Goal: Information Seeking & Learning: Check status

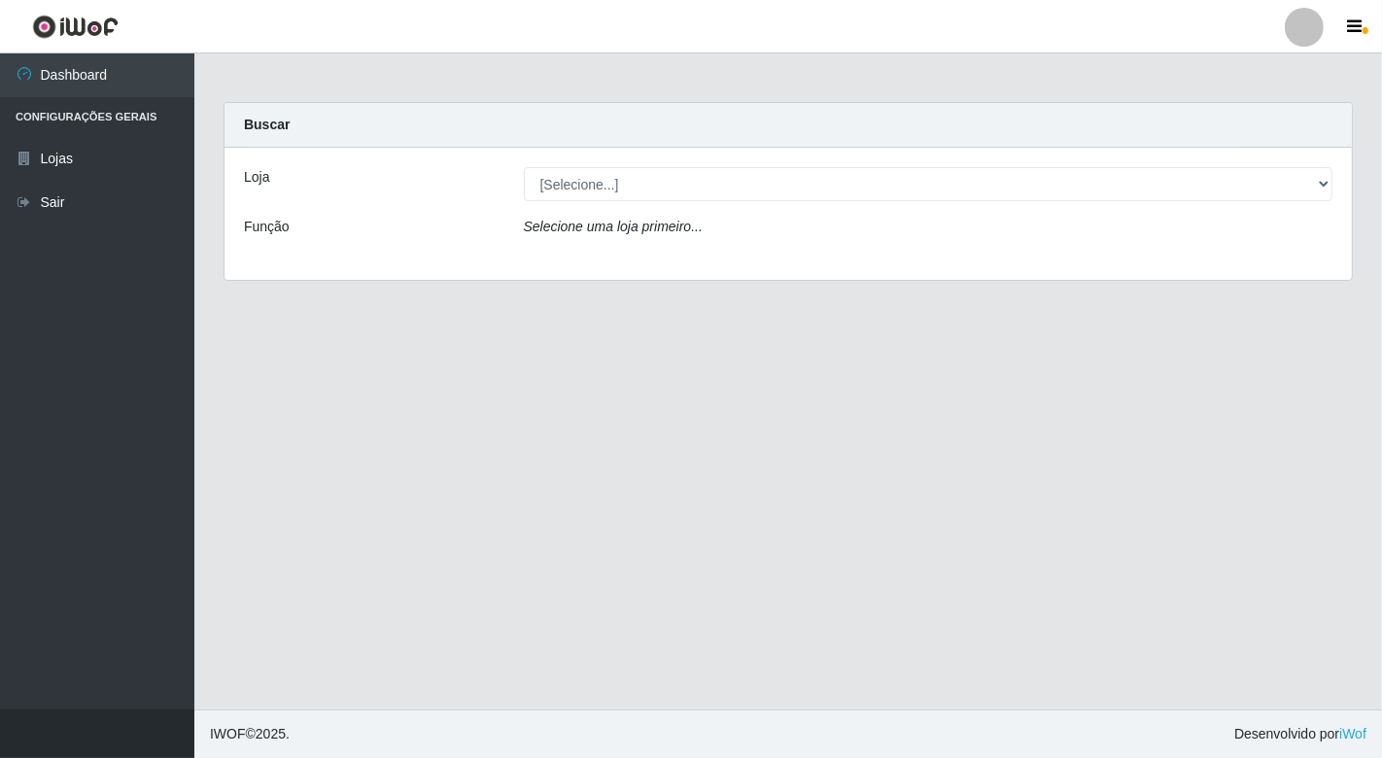
drag, startPoint x: 693, startPoint y: 178, endPoint x: 688, endPoint y: 197, distance: 20.0
click at [693, 178] on select "[Selecione...] Nordestão - [GEOGRAPHIC_DATA]" at bounding box center [929, 184] width 810 height 34
select select "454"
click at [524, 167] on select "[Selecione...] Nordestão - [GEOGRAPHIC_DATA]" at bounding box center [929, 184] width 810 height 34
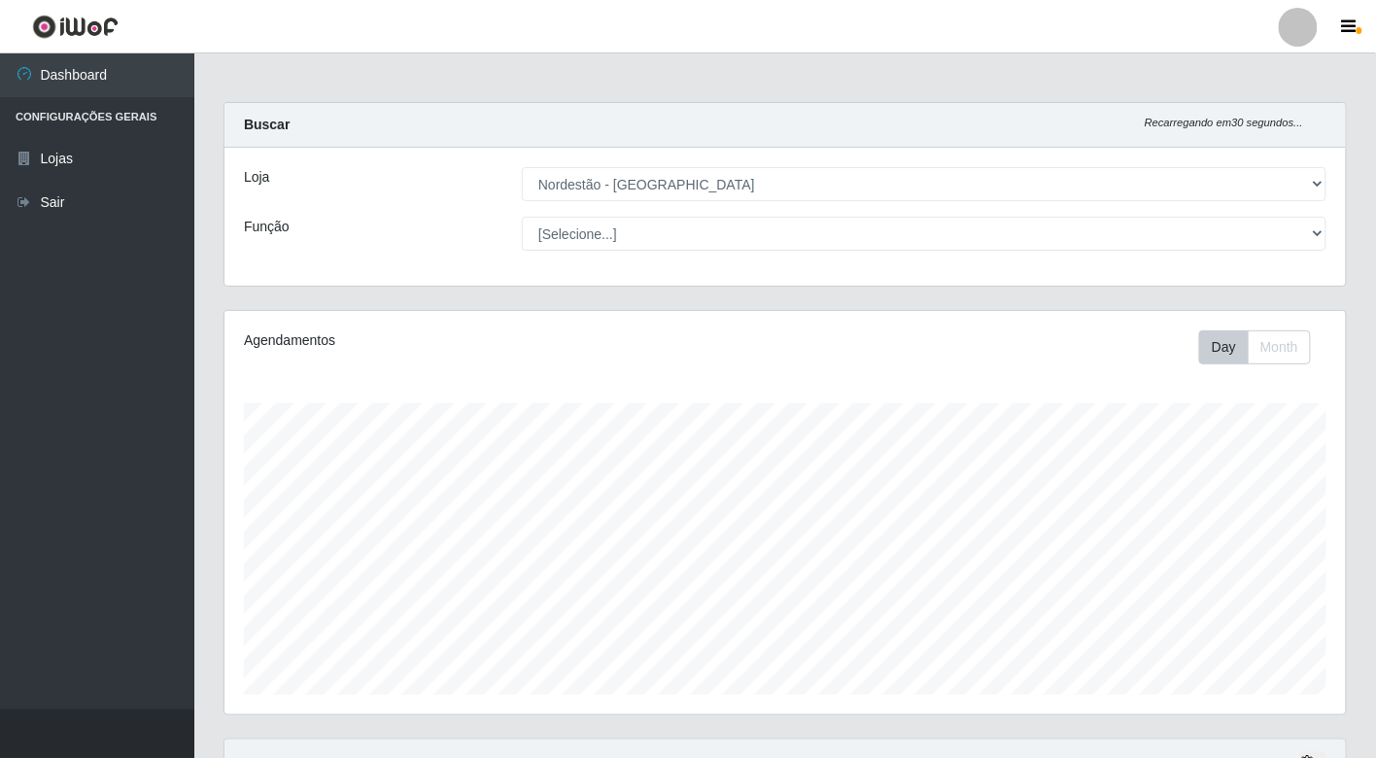
scroll to position [402, 1122]
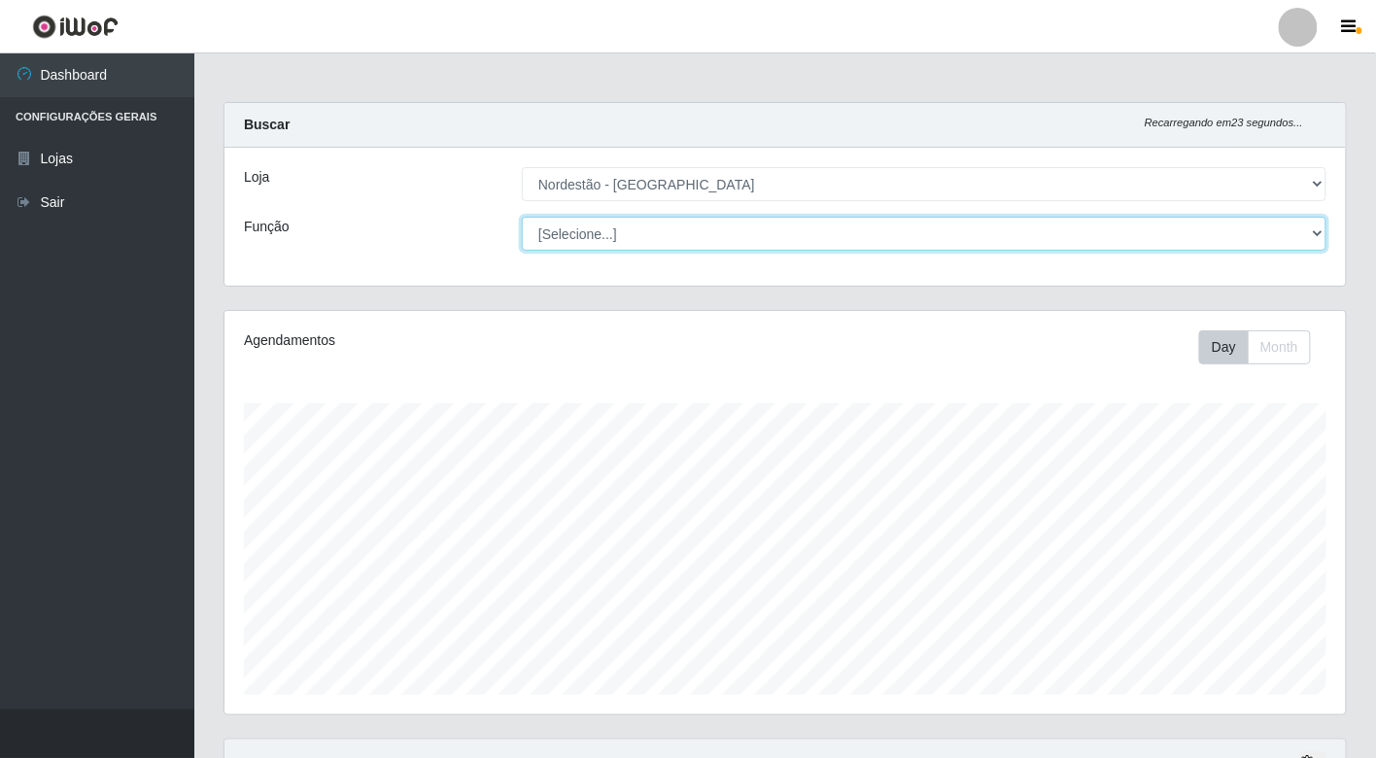
click at [763, 234] on select "[Selecione...] Balconista de Padaria Balconista de Padaria + Balconista de Pada…" at bounding box center [924, 234] width 805 height 34
click at [522, 217] on select "[Selecione...] Balconista de Padaria Balconista de Padaria + Balconista de Pada…" at bounding box center [924, 234] width 805 height 34
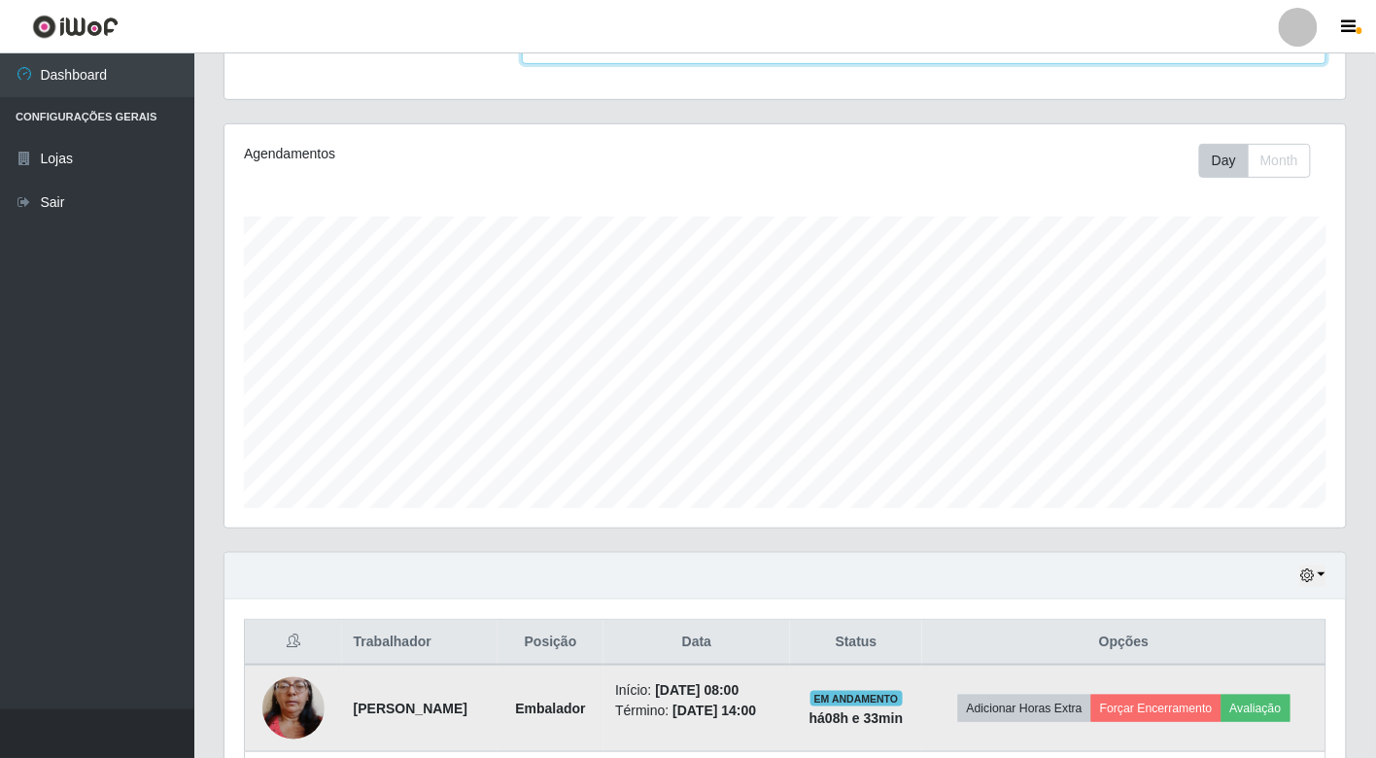
scroll to position [361, 0]
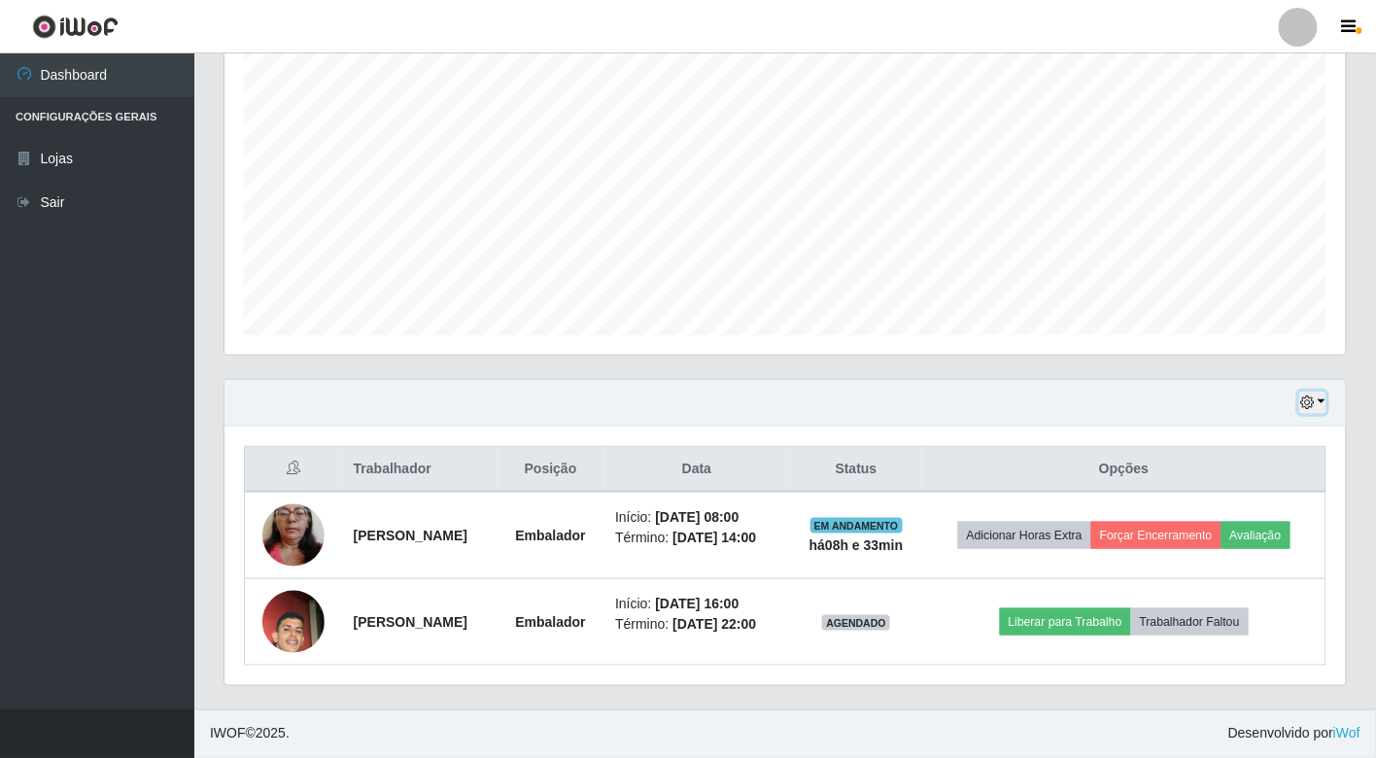
click at [1320, 402] on button "button" at bounding box center [1313, 403] width 27 height 22
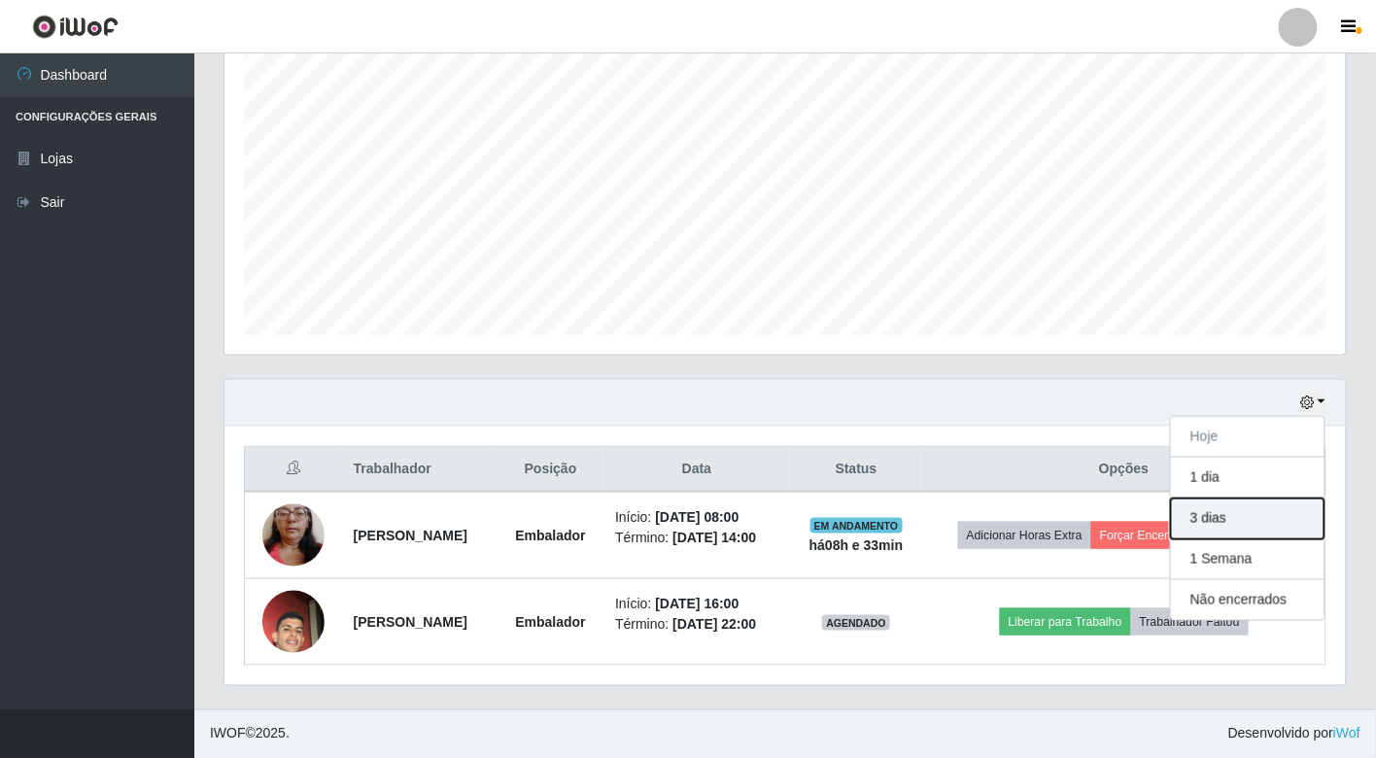
click at [1235, 528] on button "3 dias" at bounding box center [1248, 519] width 154 height 41
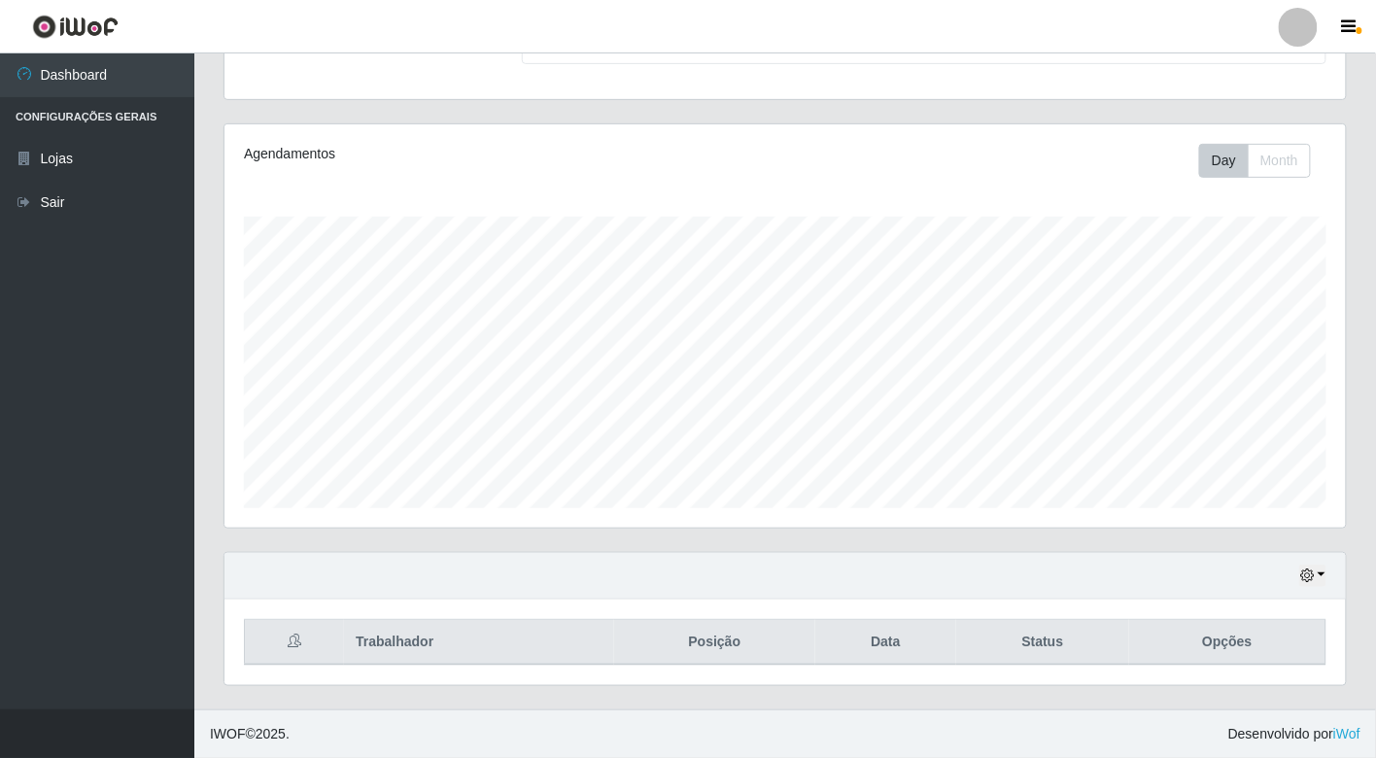
scroll to position [187, 0]
click at [1313, 586] on button "button" at bounding box center [1313, 576] width 27 height 22
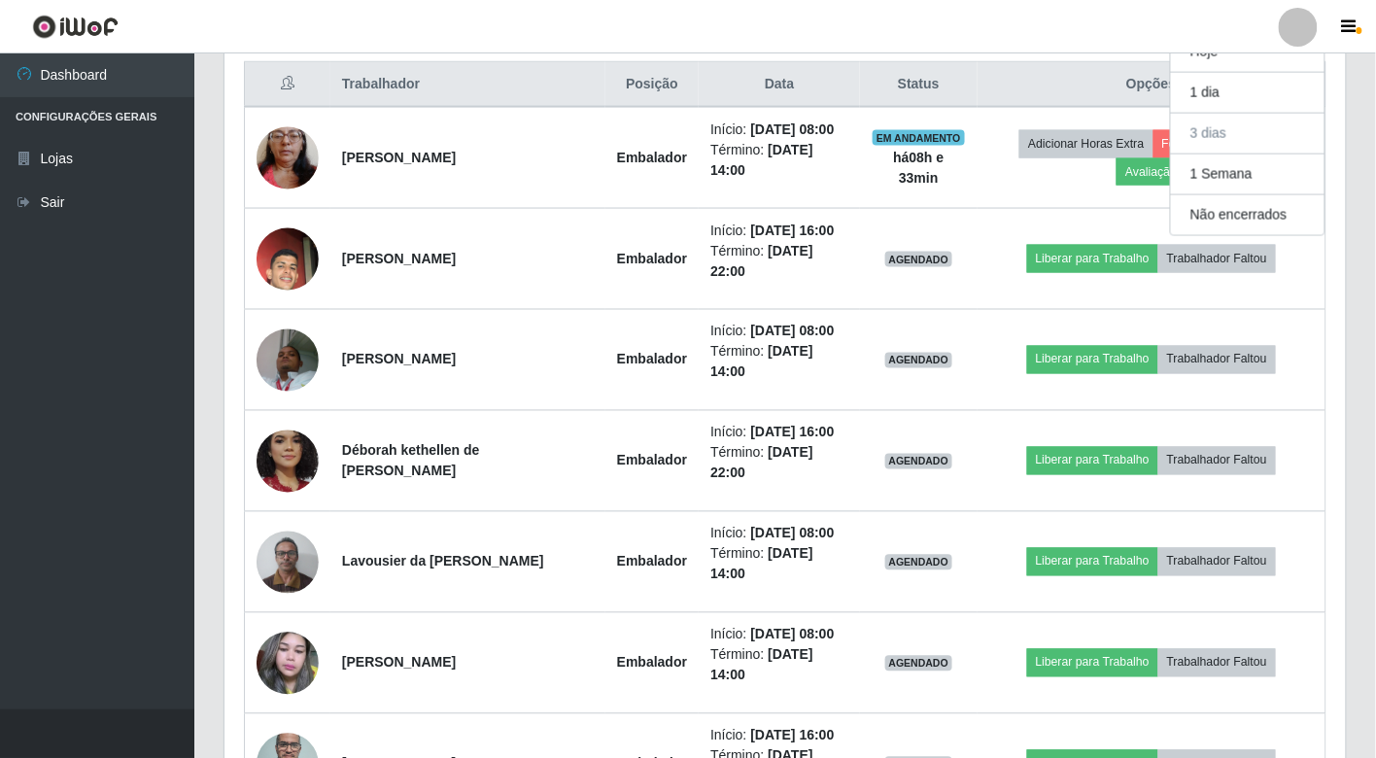
scroll to position [943, 0]
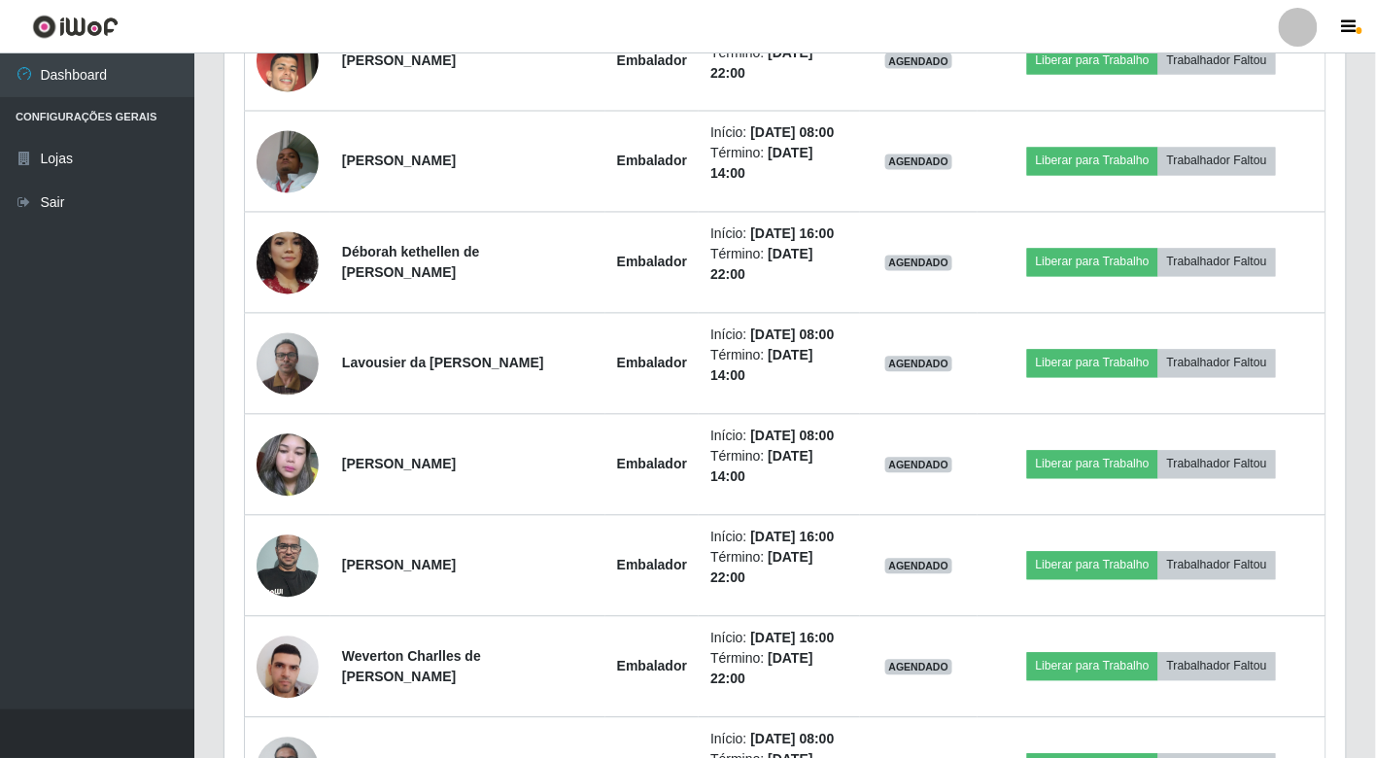
click at [1348, 513] on div "Hoje 1 dia 3 dias 1 Semana Não encerrados Trabalhador Posição Data Status Opçõe…" at bounding box center [785, 481] width 1153 height 1370
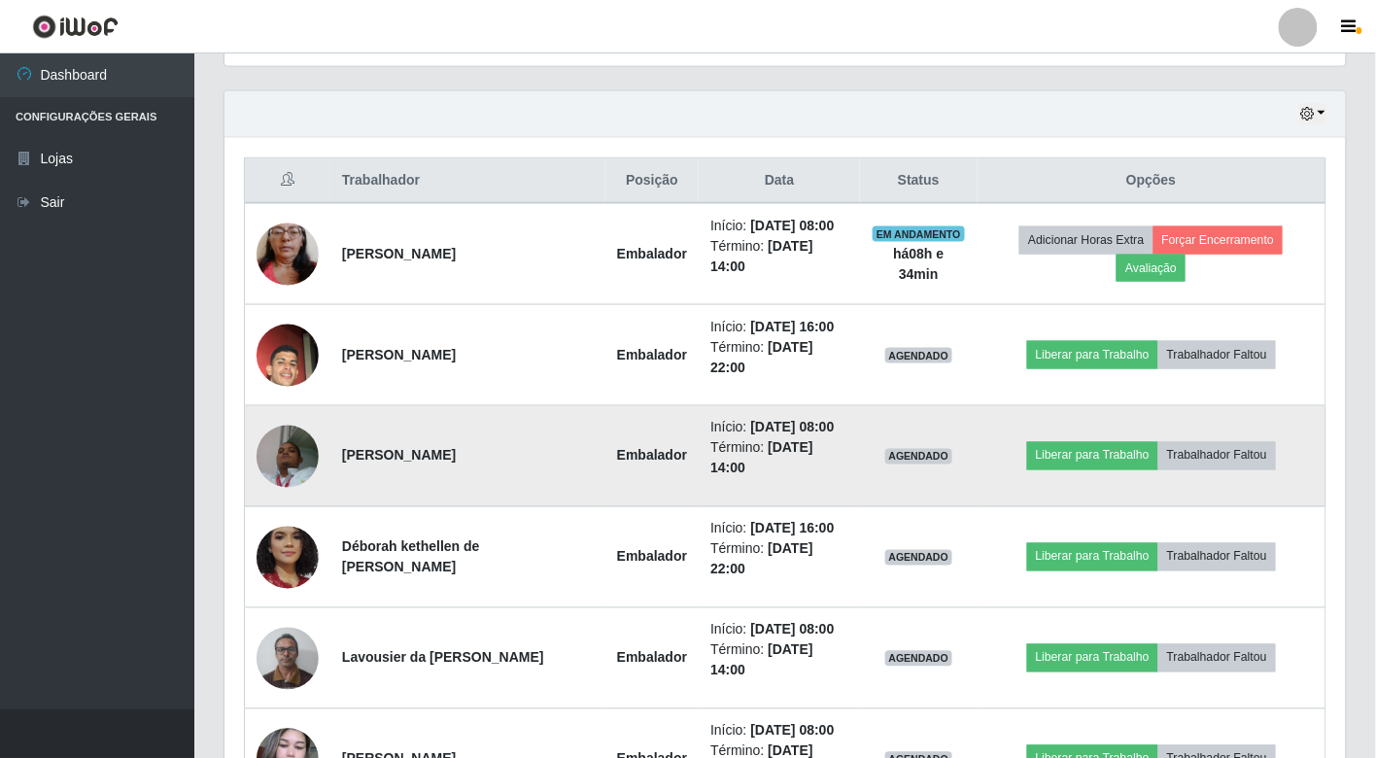
scroll to position [644, 0]
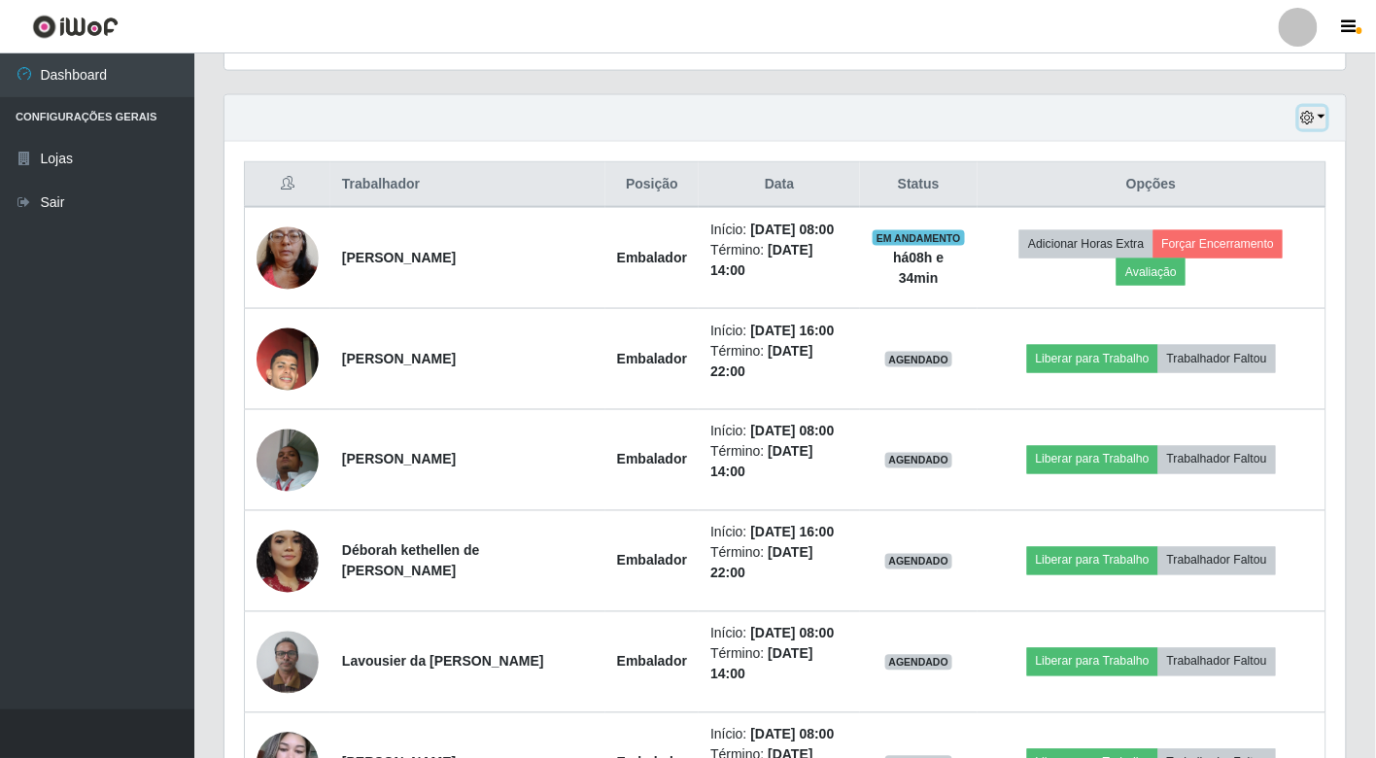
click at [1325, 121] on button "button" at bounding box center [1313, 118] width 27 height 22
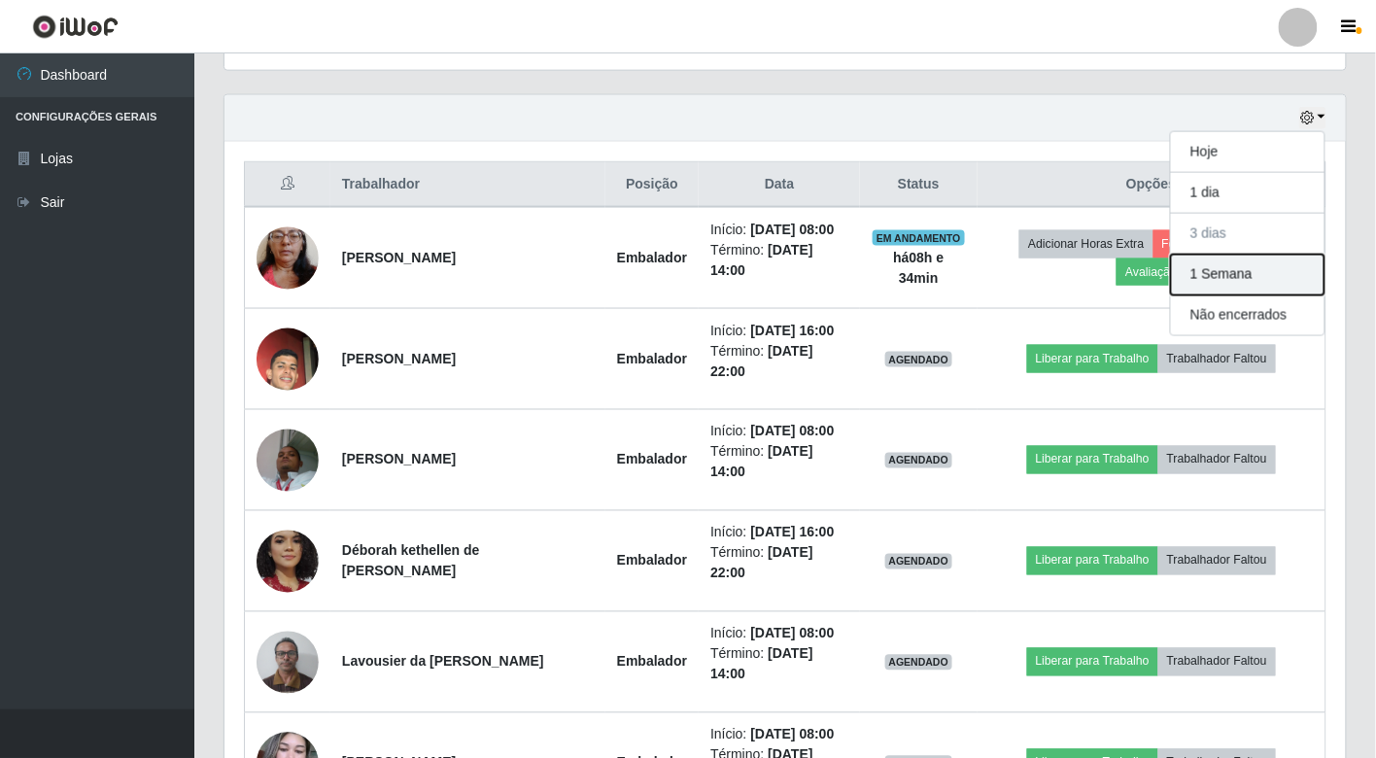
click at [1251, 283] on button "1 Semana" at bounding box center [1248, 275] width 154 height 41
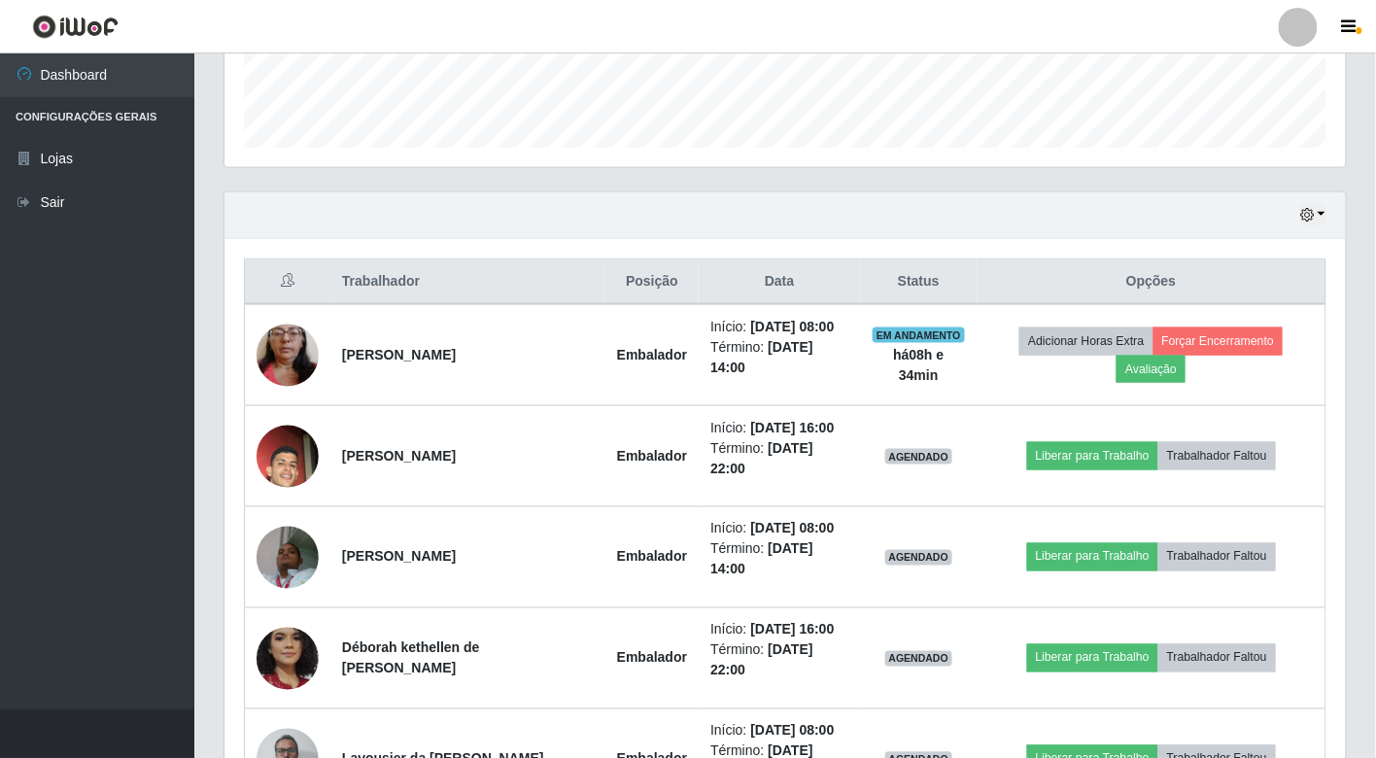
scroll to position [509, 0]
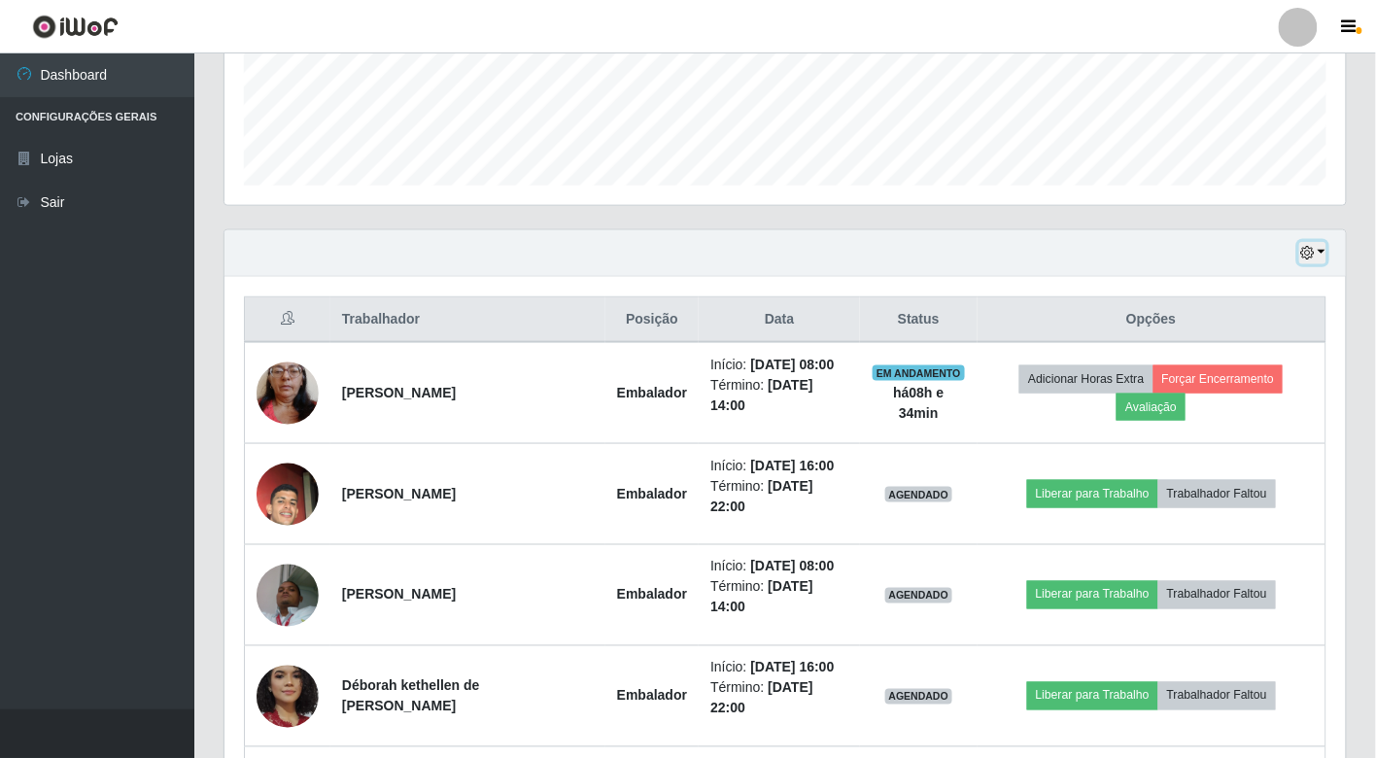
click at [1325, 249] on button "button" at bounding box center [1313, 253] width 27 height 22
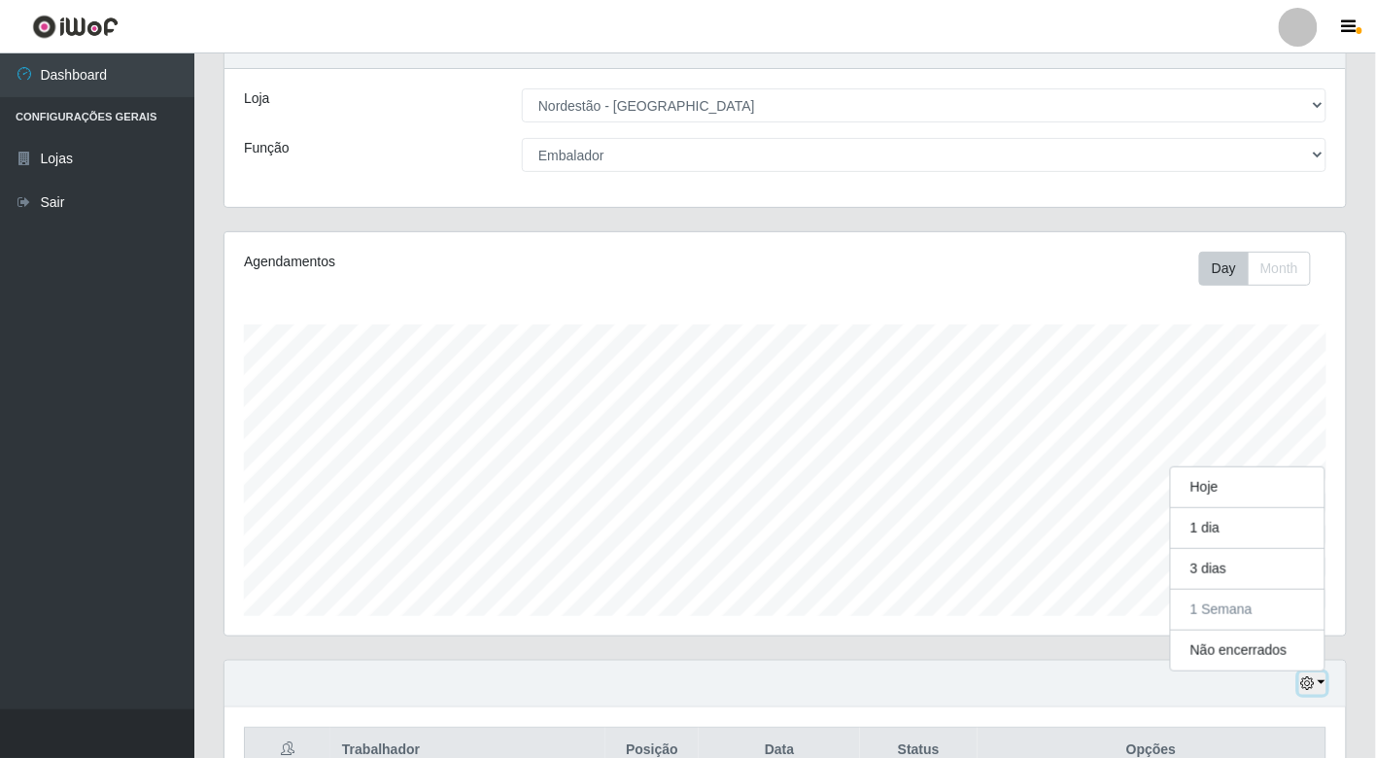
scroll to position [78, 0]
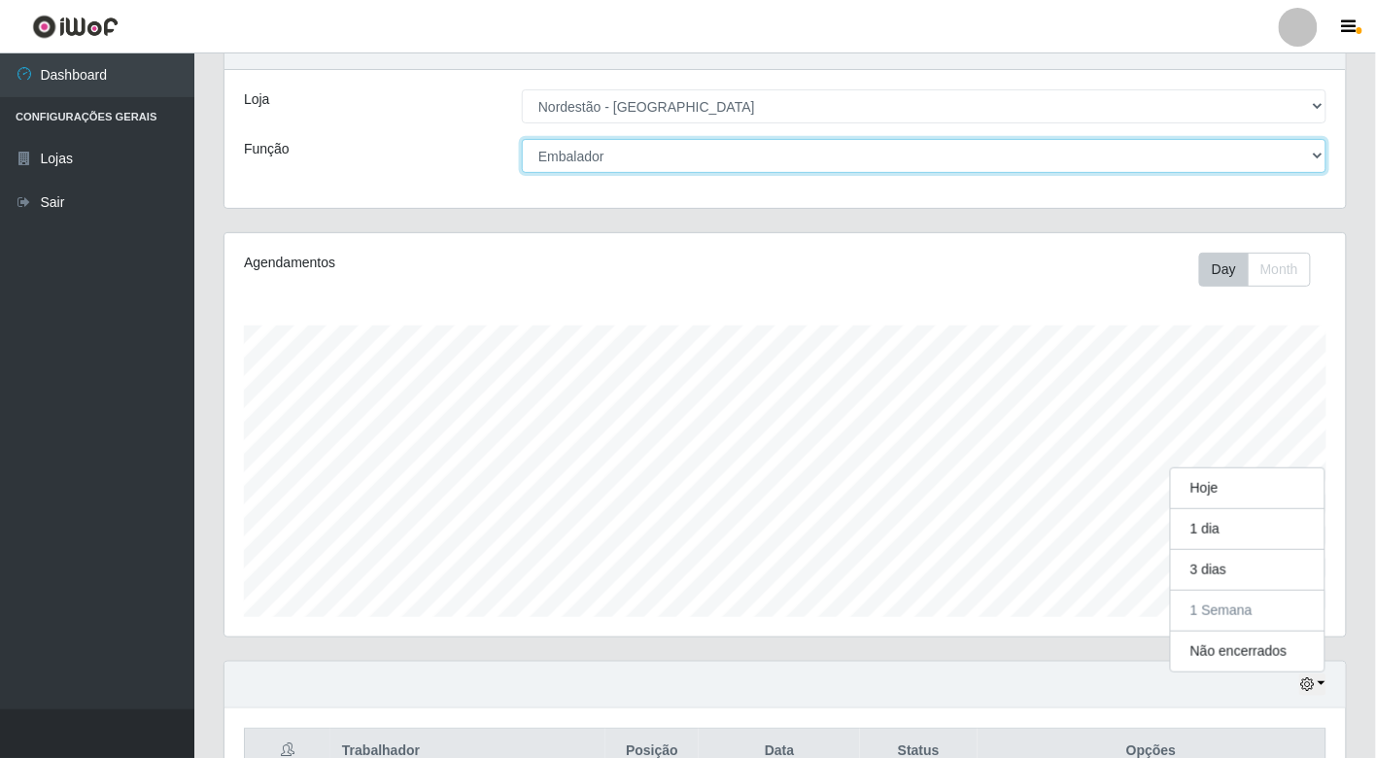
drag, startPoint x: 1266, startPoint y: 156, endPoint x: 1265, endPoint y: 166, distance: 10.7
click at [1267, 157] on select "[Selecione...] Balconista de Padaria Balconista de Padaria + Balconista de Pada…" at bounding box center [924, 156] width 805 height 34
click at [522, 139] on select "[Selecione...] Balconista de Padaria Balconista de Padaria + Balconista de Pada…" at bounding box center [924, 156] width 805 height 34
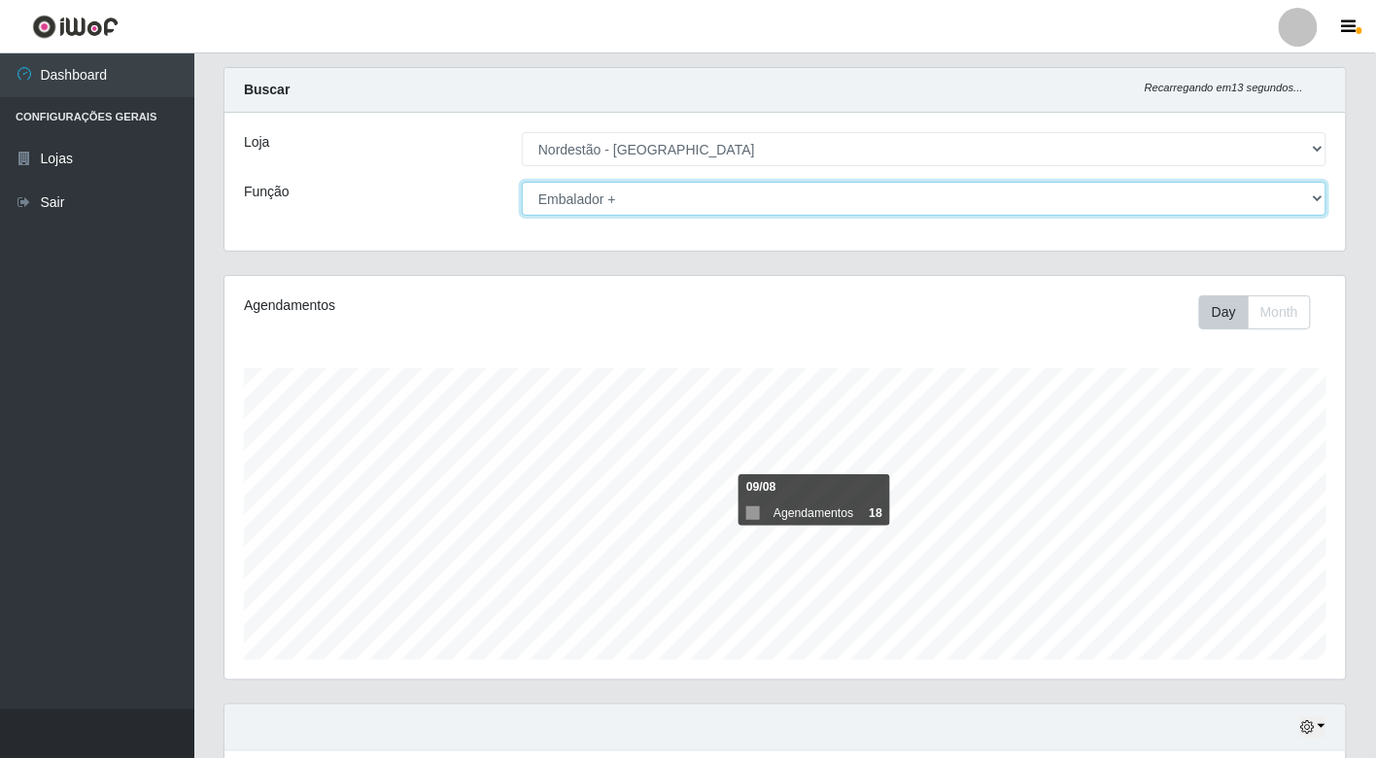
scroll to position [0, 0]
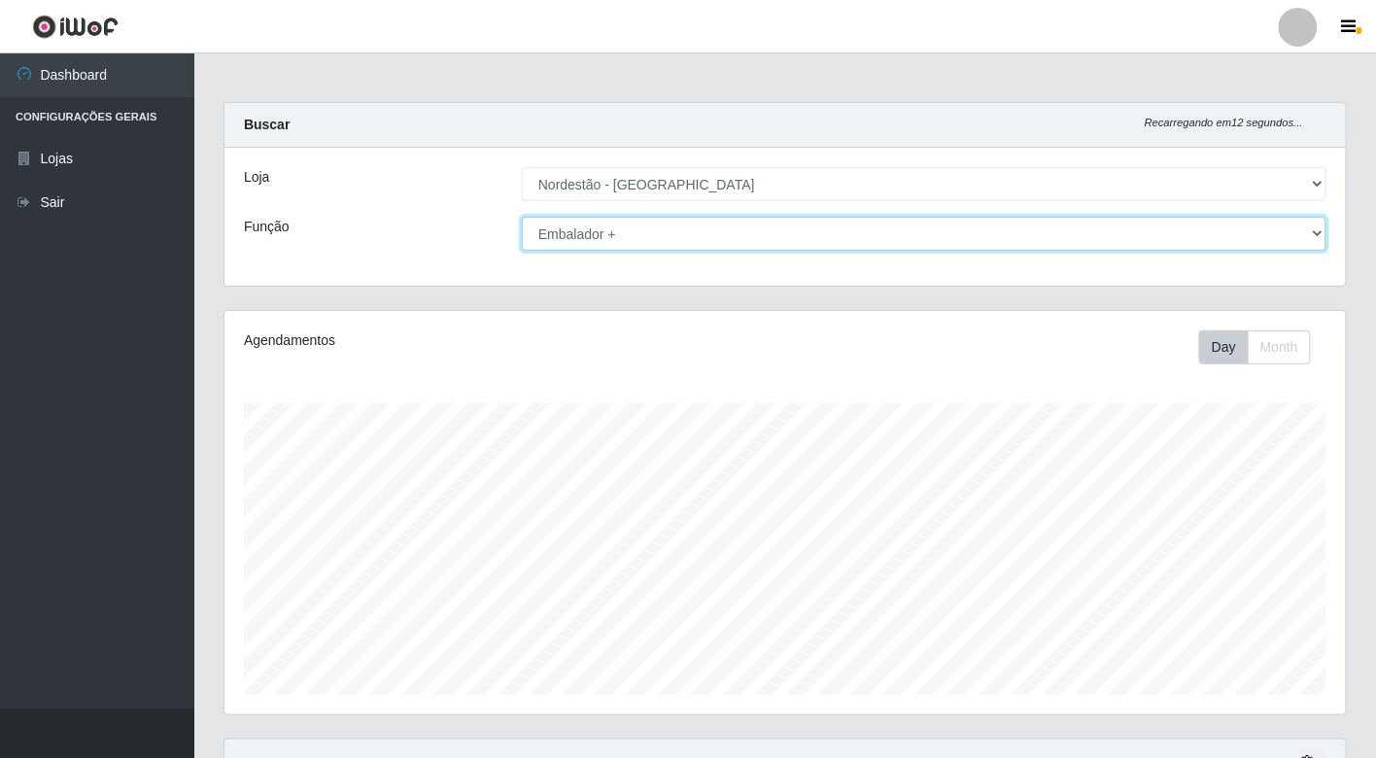
click at [1220, 230] on select "[Selecione...] Balconista de Padaria Balconista de Padaria + Balconista de Pada…" at bounding box center [924, 234] width 805 height 34
click at [522, 217] on select "[Selecione...] Balconista de Padaria Balconista de Padaria + Balconista de Pada…" at bounding box center [924, 234] width 805 height 34
click at [1278, 222] on select "[Selecione...] Balconista de Padaria Balconista de Padaria + Balconista de Pada…" at bounding box center [924, 234] width 805 height 34
click at [522, 217] on select "[Selecione...] Balconista de Padaria Balconista de Padaria + Balconista de Pada…" at bounding box center [924, 234] width 805 height 34
click at [1316, 234] on select "[Selecione...] Balconista de Padaria Balconista de Padaria + Balconista de Pada…" at bounding box center [924, 234] width 805 height 34
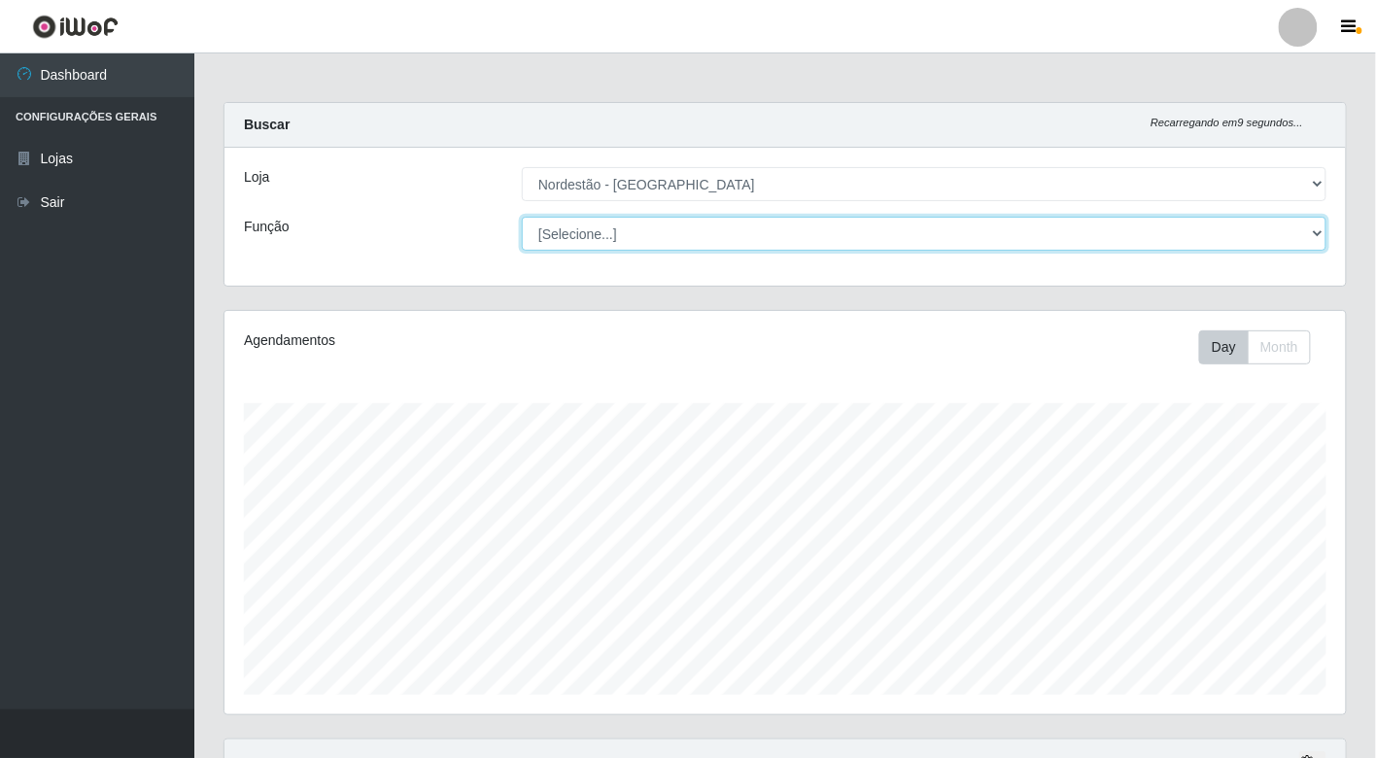
select select "1"
click at [522, 217] on select "[Selecione...] Balconista de Padaria Balconista de Padaria + Balconista de Pada…" at bounding box center [924, 234] width 805 height 34
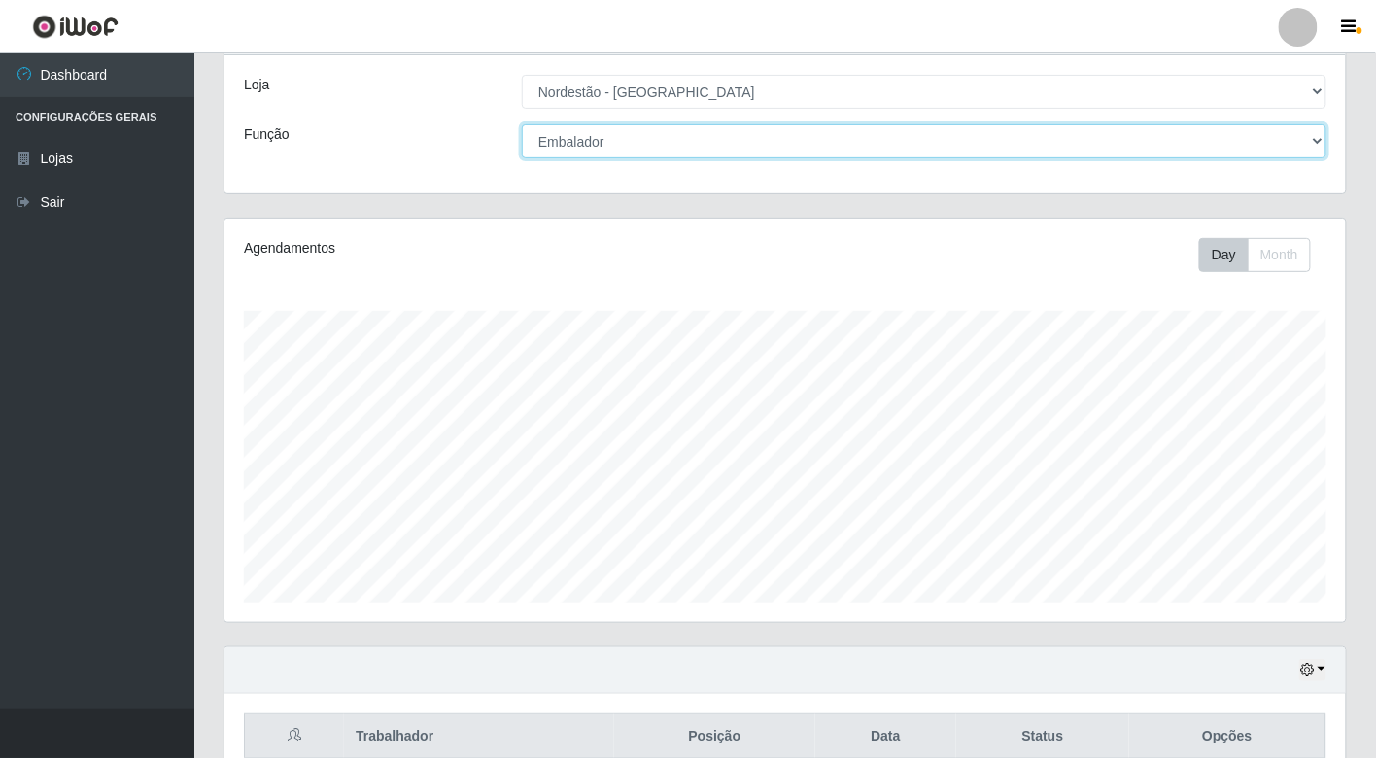
scroll to position [187, 0]
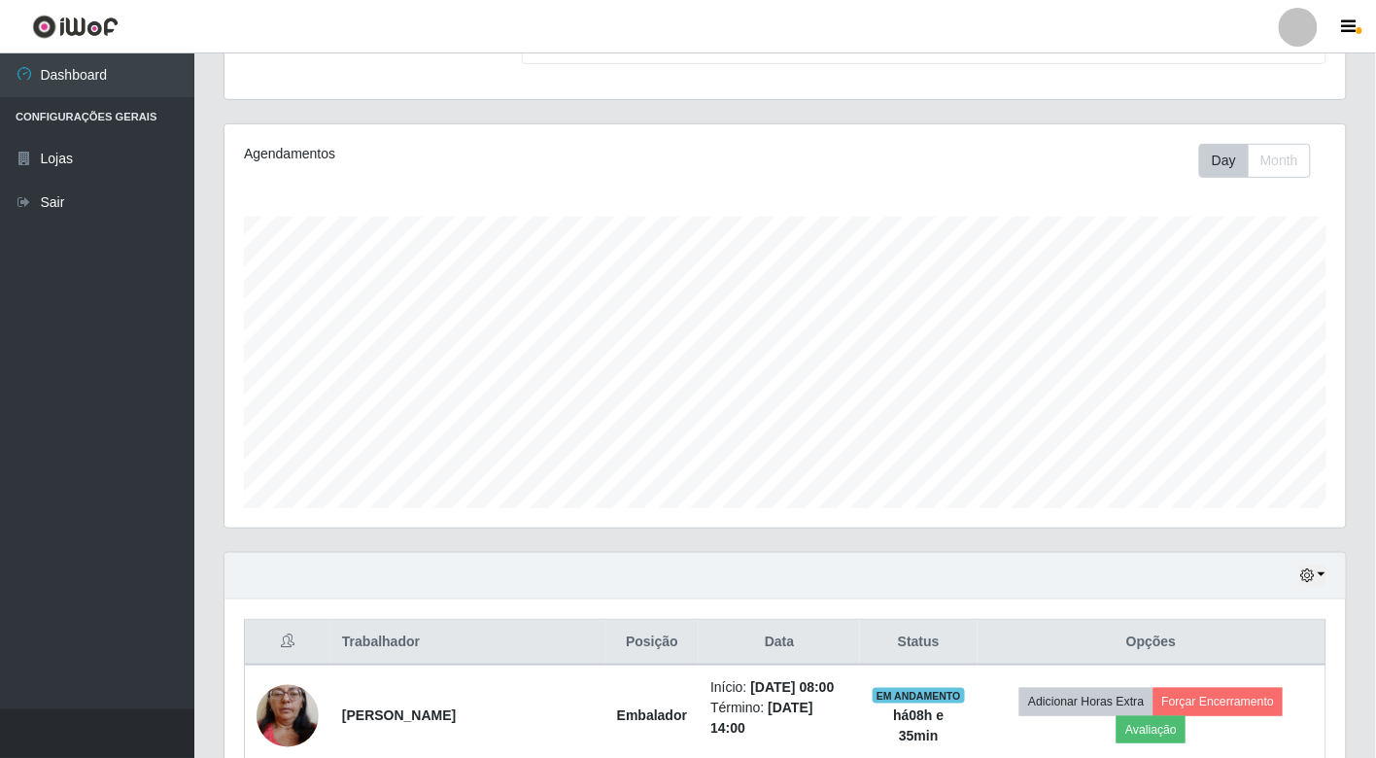
click at [1327, 567] on div "Hoje 1 dia 3 dias 1 Semana Não encerrados" at bounding box center [786, 576] width 1122 height 47
click at [1314, 572] on icon "button" at bounding box center [1307, 576] width 14 height 14
click at [1212, 413] on button "1 dia" at bounding box center [1248, 420] width 154 height 41
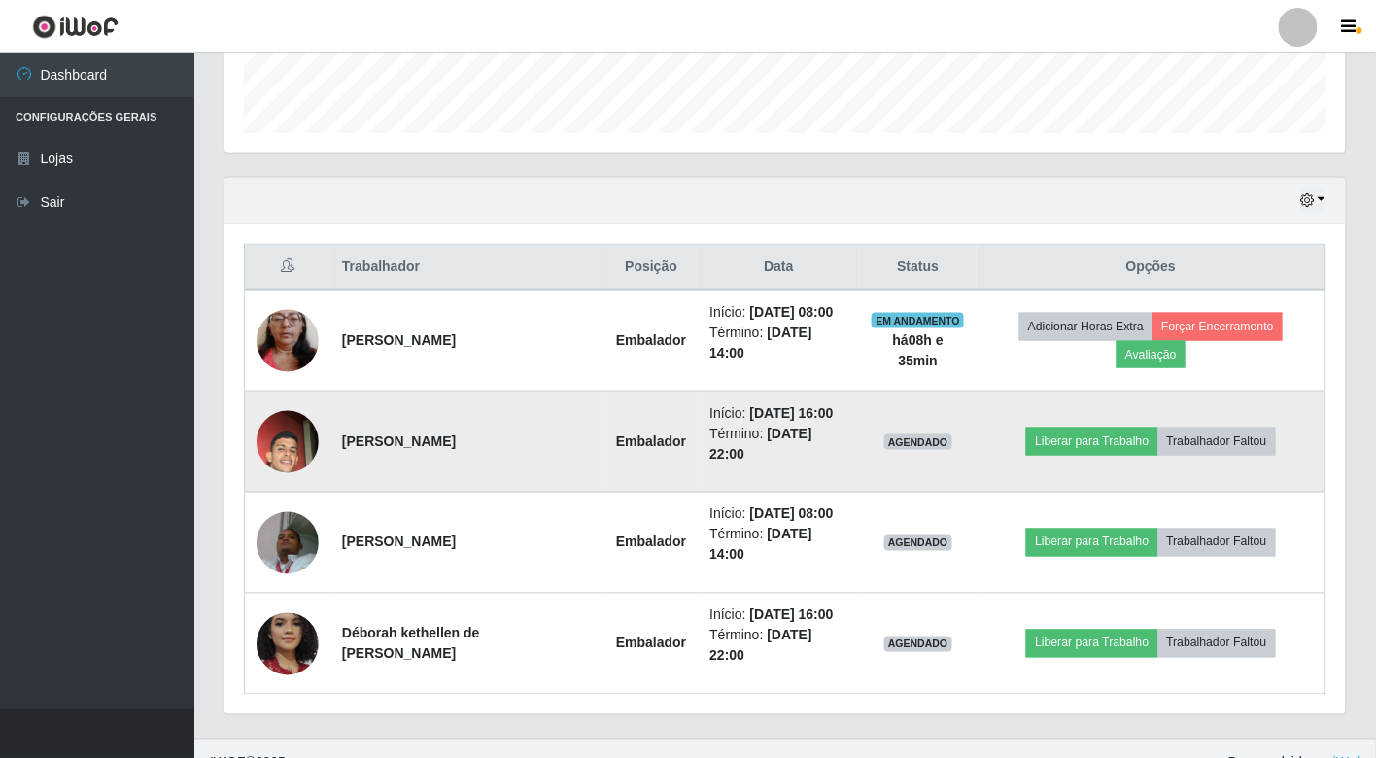
scroll to position [591, 0]
